Goal: Task Accomplishment & Management: Use online tool/utility

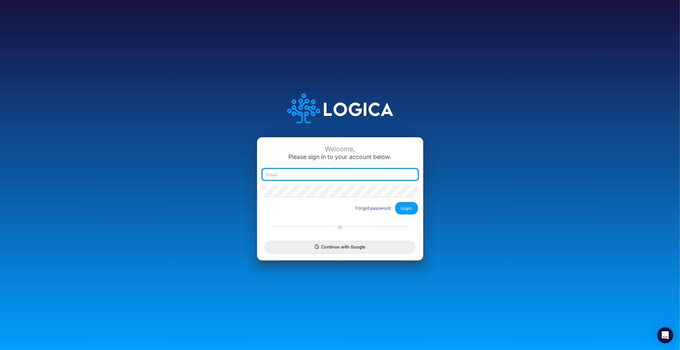
click at [282, 175] on input "email" at bounding box center [341, 174] width 156 height 11
type input "[PERSON_NAME][EMAIL_ADDRESS][PERSON_NAME][DOMAIN_NAME]"
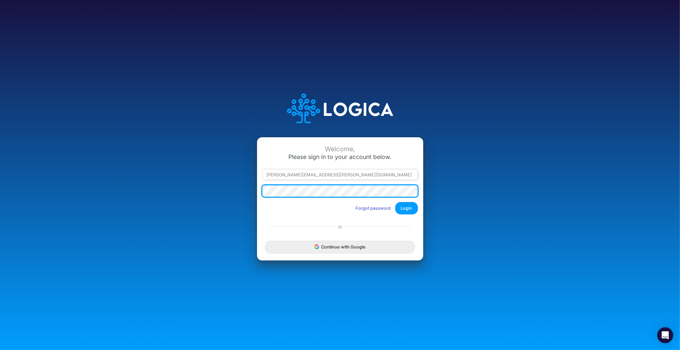
click at [395, 202] on button "Login" at bounding box center [406, 208] width 23 height 12
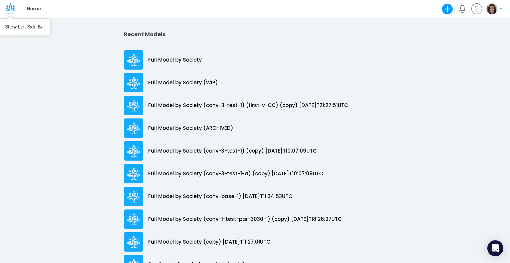
click at [8, 9] on icon at bounding box center [8, 10] width 4 height 6
click at [16, 6] on div at bounding box center [10, 9] width 20 height 13
